Goal: Task Accomplishment & Management: Complete application form

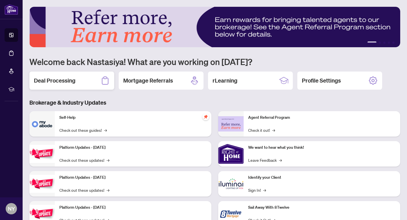
click at [88, 87] on div "Deal Processing" at bounding box center [71, 81] width 85 height 18
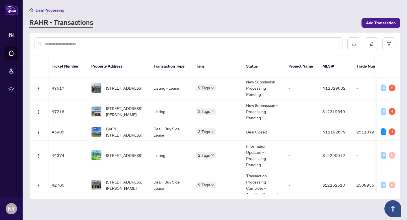
scroll to position [0, 1]
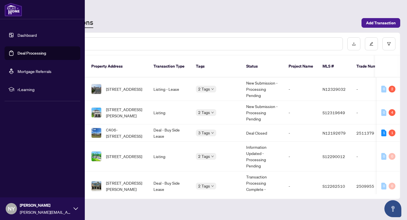
click at [9, 5] on img at bounding box center [14, 10] width 18 height 14
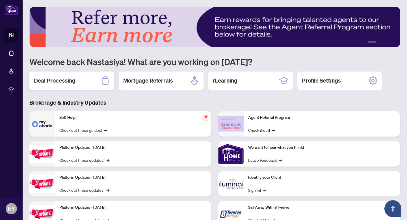
click at [72, 81] on h2 "Deal Processing" at bounding box center [55, 81] width 42 height 8
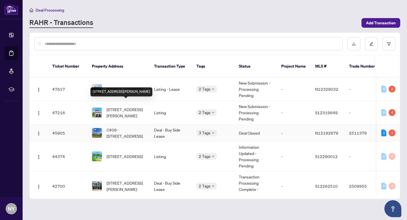
click at [134, 124] on td "C406-301 Sea Ray Ave, Innisfil, Ontario L9S 0J4, Canada" at bounding box center [118, 132] width 62 height 17
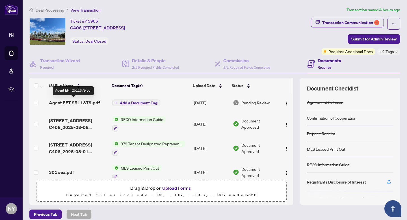
click at [70, 100] on span "Agent EFT 2511379.pdf" at bounding box center [74, 102] width 51 height 7
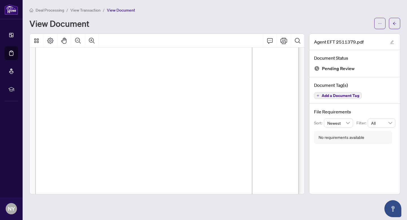
scroll to position [66, 0]
drag, startPoint x: 262, startPoint y: 144, endPoint x: 278, endPoint y: 144, distance: 15.3
click at [63, 144] on span "PAY" at bounding box center [59, 146] width 8 height 4
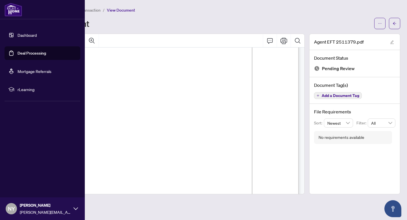
click at [12, 16] on img at bounding box center [14, 10] width 18 height 14
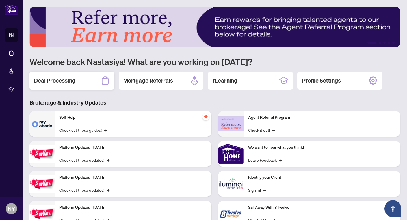
click at [76, 82] on div "Deal Processing" at bounding box center [71, 81] width 85 height 18
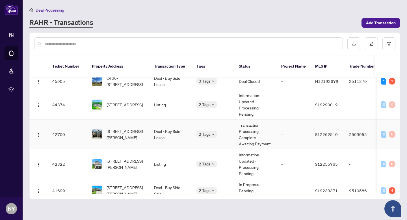
scroll to position [53, 0]
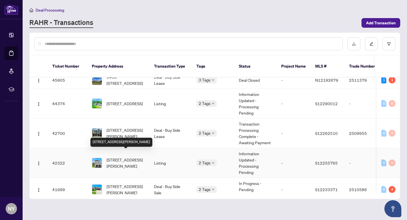
click at [119, 157] on span "154 Country Lane, Barrie, Ontario L4N 0N1, Canada" at bounding box center [126, 163] width 38 height 12
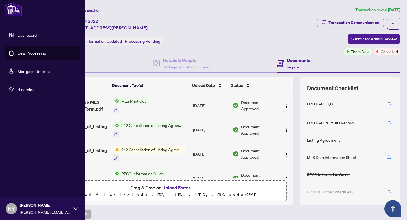
click at [16, 11] on img at bounding box center [14, 10] width 18 height 14
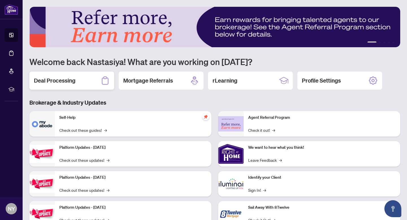
click at [91, 80] on div "Deal Processing" at bounding box center [71, 81] width 85 height 18
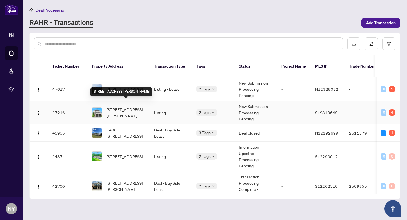
click at [122, 106] on span "154 Country Lane, Barrie, Ontario L4N 0N1, Canada" at bounding box center [126, 112] width 38 height 12
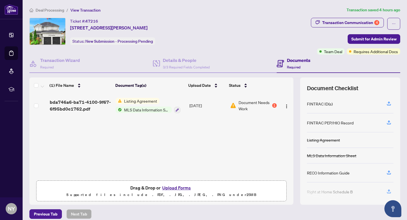
scroll to position [2, 0]
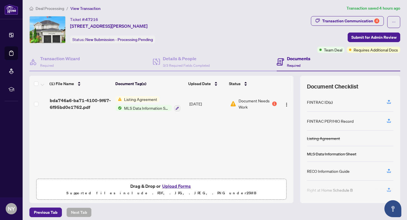
click at [170, 185] on button "Upload Forms" at bounding box center [177, 185] width 32 height 7
click at [171, 182] on button "Upload Forms" at bounding box center [177, 185] width 32 height 7
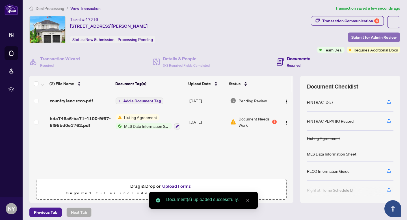
click at [360, 36] on span "Submit for Admin Review" at bounding box center [374, 37] width 45 height 9
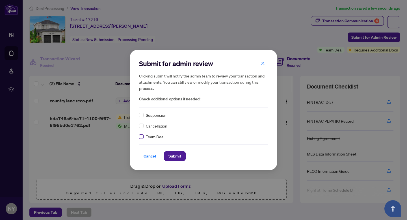
click at [141, 134] on label at bounding box center [141, 137] width 5 height 6
click at [175, 157] on span "Submit" at bounding box center [175, 156] width 13 height 9
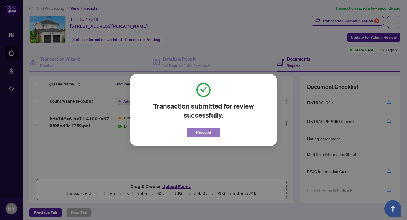
click at [212, 131] on button "Proceed" at bounding box center [204, 133] width 34 height 10
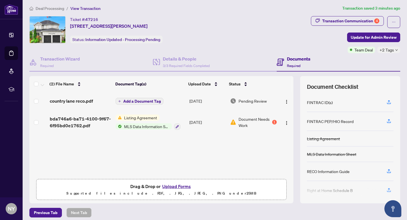
click at [168, 186] on button "Upload Forms" at bounding box center [177, 186] width 32 height 7
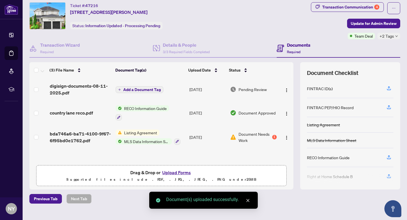
scroll to position [18, 0]
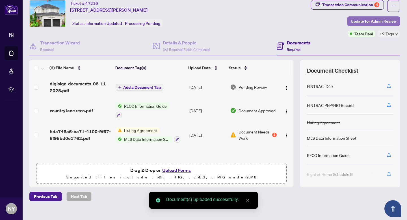
click at [372, 17] on span "Update for Admin Review" at bounding box center [374, 21] width 46 height 9
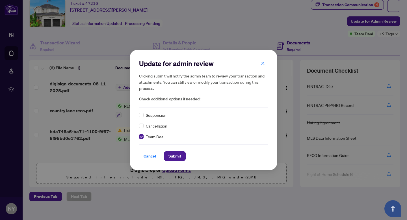
click at [177, 161] on div "Update for admin review Clicking submit will notify the admin team to review yo…" at bounding box center [203, 110] width 147 height 120
click at [176, 156] on span "Submit" at bounding box center [175, 156] width 13 height 9
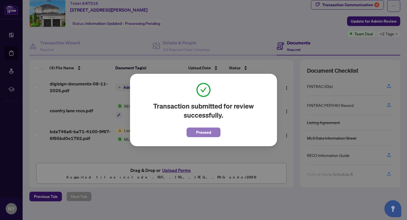
click at [200, 131] on span "Proceed" at bounding box center [203, 132] width 15 height 9
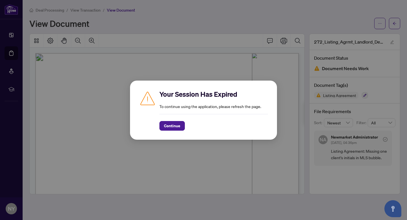
scroll to position [20, 0]
click at [172, 122] on span "Continue" at bounding box center [172, 125] width 16 height 9
